Goal: Register for event/course

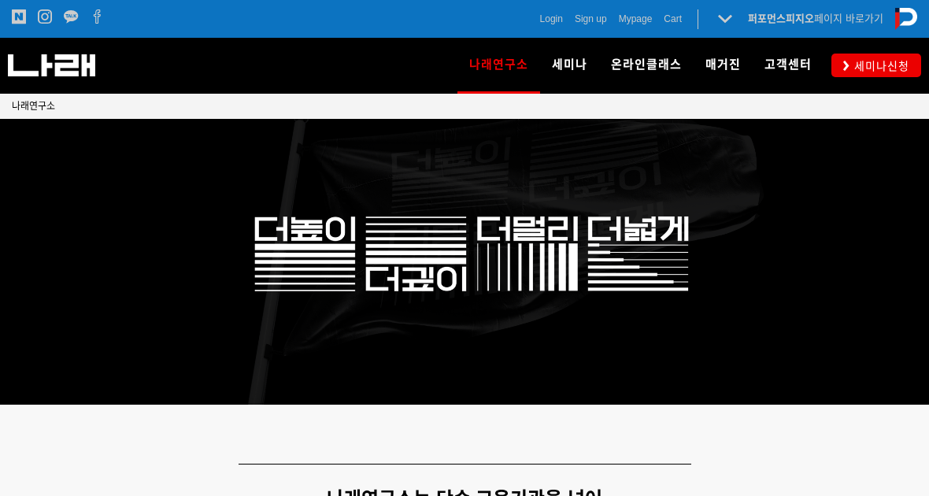
click at [861, 65] on span "세미나신청" at bounding box center [879, 66] width 60 height 16
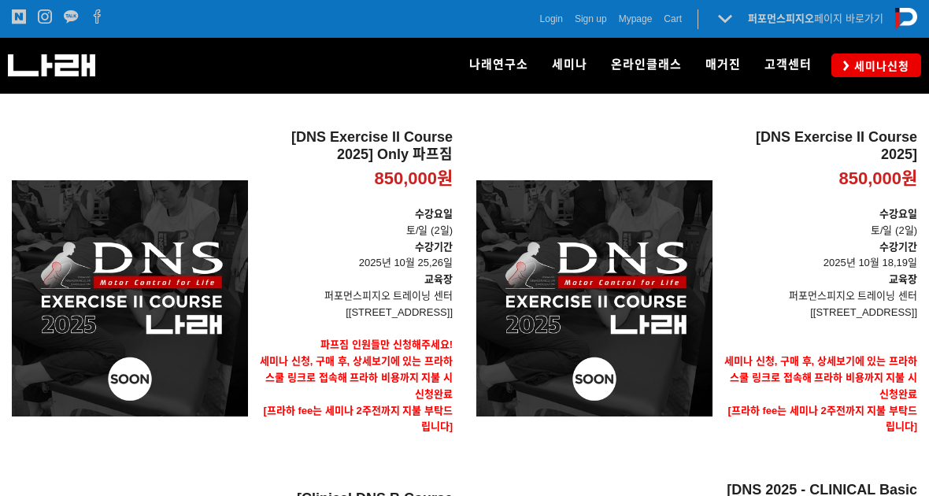
scroll to position [231, 0]
click at [591, 330] on div "[DNS Exercise II Course 2025] 850,000원 TIME SALE" at bounding box center [594, 299] width 236 height 339
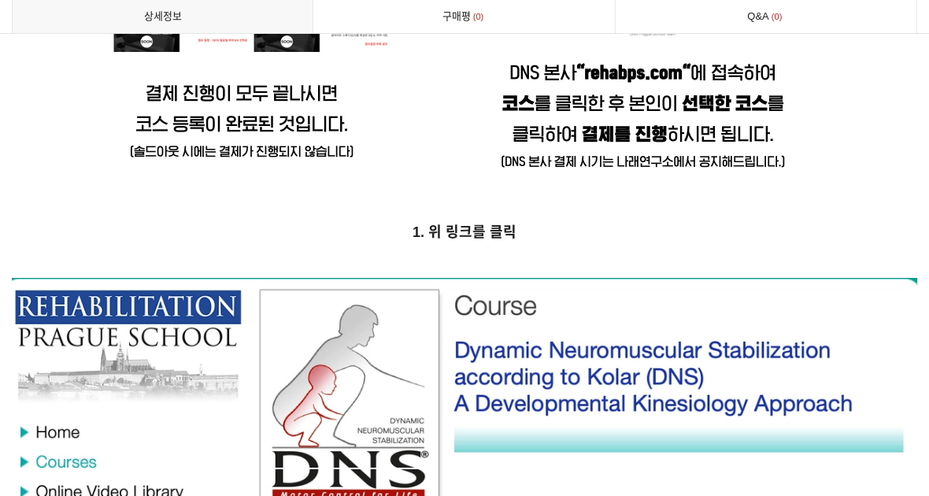
scroll to position [6432, 0]
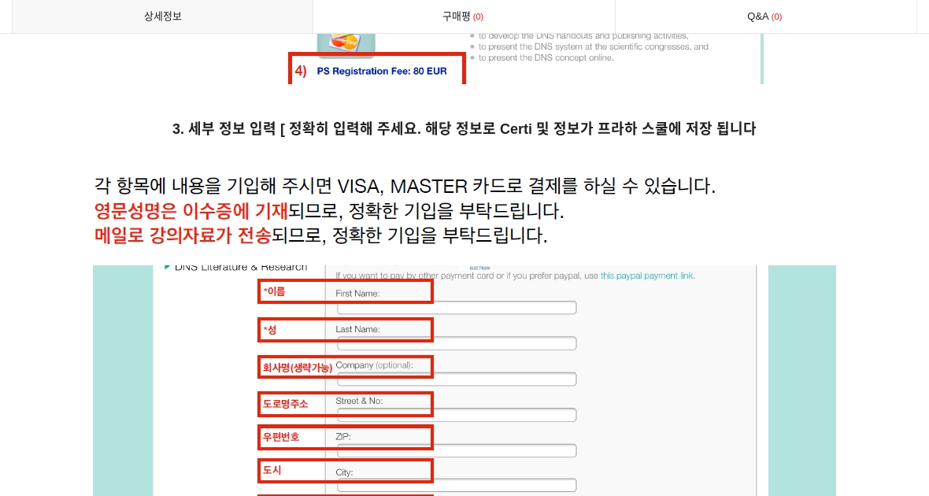
scroll to position [7618, 0]
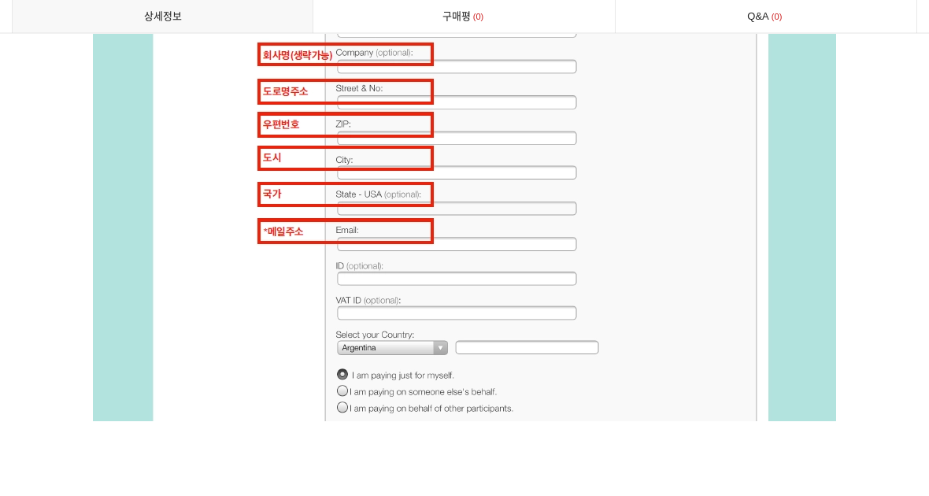
scroll to position [7931, 0]
